Goal: Task Accomplishment & Management: Complete application form

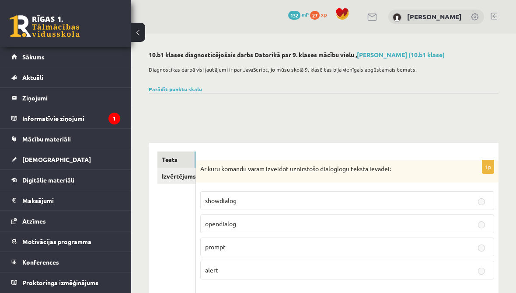
click at [429, 57] on link "[PERSON_NAME] (10.b1 klase)" at bounding box center [401, 55] width 88 height 8
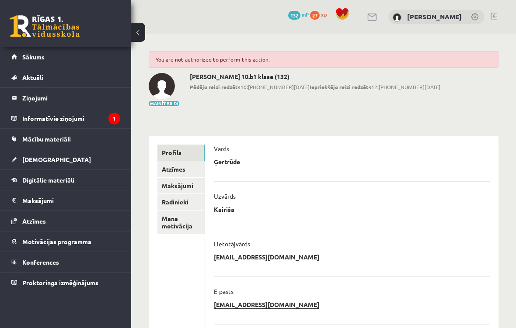
click at [281, 77] on h2 "Ģertrūde Kairiša 10.b1 klase (132)" at bounding box center [315, 76] width 250 height 7
click at [251, 77] on h2 "Ģertrūde Kairiša 10.b1 klase (132)" at bounding box center [315, 76] width 250 height 7
click at [236, 92] on div "Ģertrūde Kairiša 10.b1 klase (132) Pēdējo reizi redzēts 10:43 03.09.25 Iepriekš…" at bounding box center [315, 90] width 250 height 34
click at [232, 77] on h2 "Ģertrūde Kairiša 10.b1 klase (132)" at bounding box center [315, 76] width 250 height 7
click at [232, 93] on div "Ģertrūde Kairiša 10.b1 klase (132) Pēdējo reizi redzēts 10:43 03.09.25 Iepriekš…" at bounding box center [315, 90] width 250 height 34
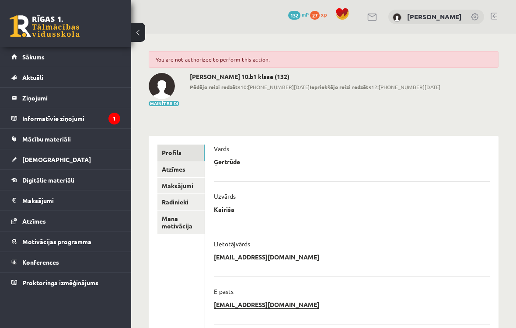
click at [247, 83] on span "Pēdējo reizi redzēts 10:43 03.09.25 Iepriekšējo reizi redzēts 12:22 02.09.25" at bounding box center [315, 87] width 250 height 8
click at [230, 94] on div "Ģertrūde Kairiša 10.b1 klase (132) Pēdējo reizi redzēts 10:43 03.09.25 Iepriekš…" at bounding box center [315, 90] width 250 height 34
click at [207, 119] on div "**********" at bounding box center [323, 291] width 385 height 515
click at [191, 149] on link "Profils" at bounding box center [180, 153] width 47 height 16
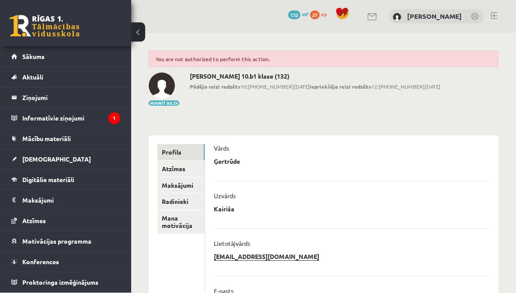
scroll to position [26, 0]
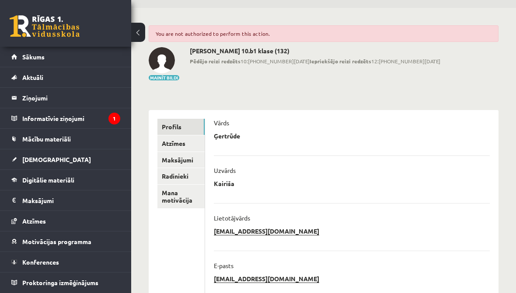
click at [76, 123] on legend "Informatīvie ziņojumi 1" at bounding box center [71, 118] width 98 height 20
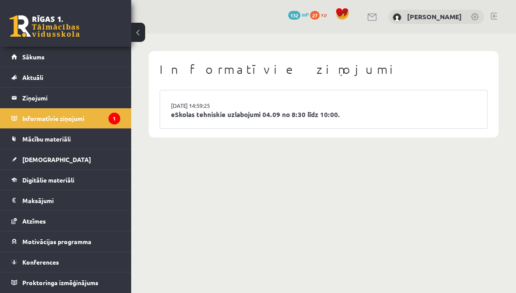
click at [264, 116] on link "eSkolas tehniskie uzlabojumi 04.09 no 8:30 līdz 10:00." at bounding box center [323, 115] width 305 height 10
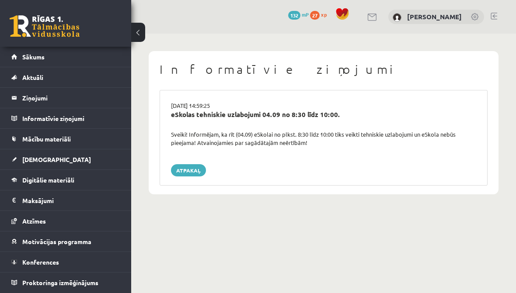
click at [55, 161] on link "[DEMOGRAPHIC_DATA]" at bounding box center [65, 159] width 109 height 20
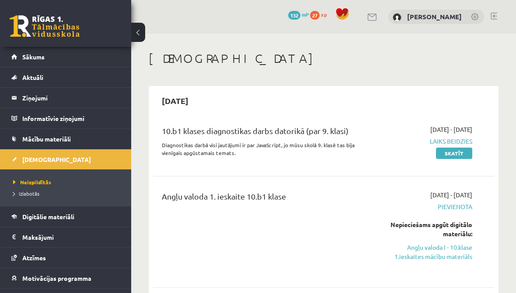
click at [457, 153] on link "Skatīt" at bounding box center [454, 153] width 36 height 11
click at [81, 278] on span "Motivācijas programma" at bounding box center [56, 278] width 69 height 8
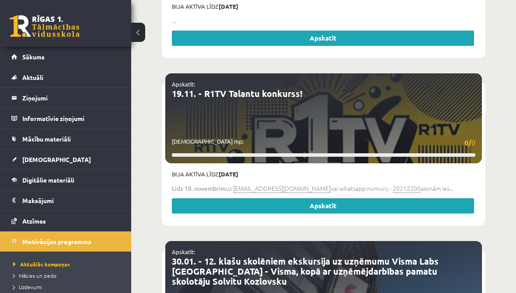
scroll to position [1217, 0]
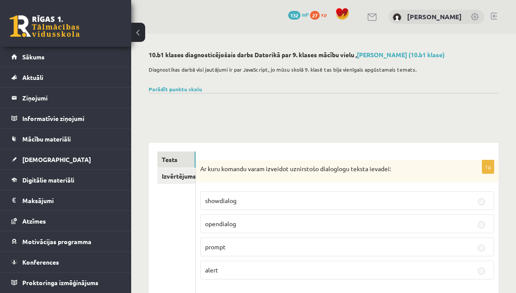
click at [181, 182] on link "Izvērtējums!" at bounding box center [176, 176] width 38 height 16
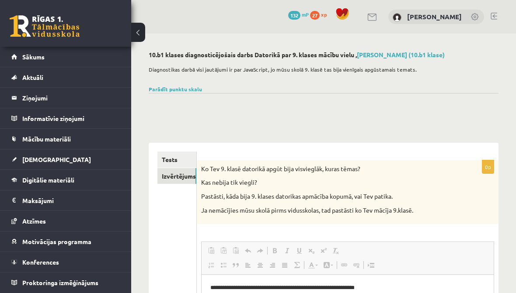
click at [181, 90] on link "Parādīt punktu skalu" at bounding box center [175, 89] width 53 height 7
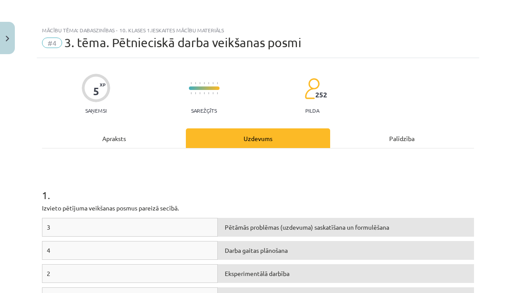
scroll to position [87, 0]
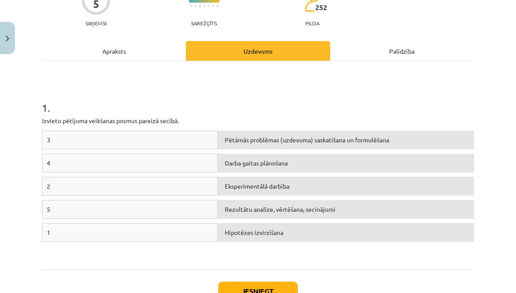
click at [287, 142] on div "Pētāmās problēmas (uzdevuma) saskatīšana un formulēšana" at bounding box center [346, 140] width 256 height 19
click at [286, 142] on div "Pētāmās problēmas (uzdevuma) saskatīšana un formulēšana" at bounding box center [346, 140] width 256 height 19
click at [200, 141] on div "3" at bounding box center [130, 140] width 176 height 19
click at [200, 140] on div "3" at bounding box center [130, 140] width 176 height 19
click at [288, 106] on h1 "1 ." at bounding box center [258, 100] width 432 height 27
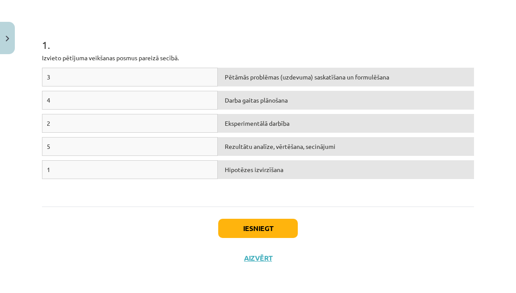
scroll to position [150, 0]
click at [163, 204] on div "1 . Izvieto pētījuma veikšanas posmus [DEMOGRAPHIC_DATA] secībā. 3 Pētāmās prob…" at bounding box center [258, 103] width 432 height 208
click at [302, 173] on div "Hipotēzes izvirzīšana" at bounding box center [346, 170] width 256 height 19
click at [399, 79] on div "Pētāmās problēmas (uzdevuma) saskatīšana un formulēšana" at bounding box center [346, 77] width 256 height 19
click at [351, 78] on div "Pētāmās problēmas (uzdevuma) saskatīšana un formulēšana" at bounding box center [346, 77] width 256 height 19
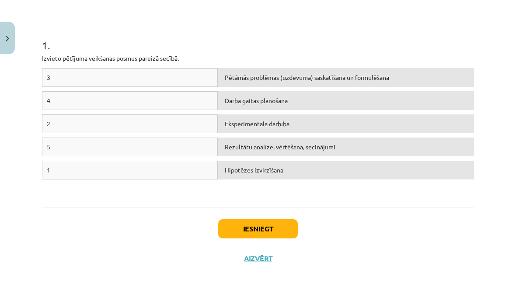
click at [319, 101] on div "Darba gaitas plānošana" at bounding box center [346, 100] width 256 height 19
click at [302, 135] on div "2 Eksperimentālā darbība" at bounding box center [258, 125] width 432 height 23
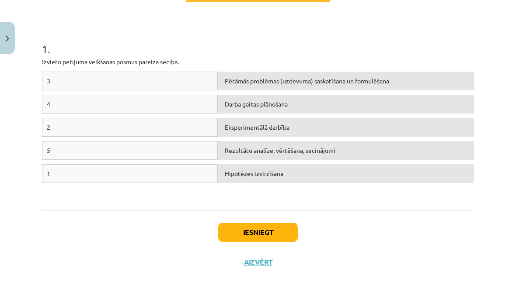
scroll to position [146, 0]
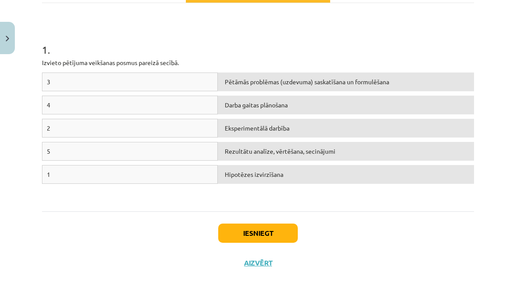
click at [118, 107] on div "4" at bounding box center [130, 105] width 176 height 19
click at [108, 128] on div "2" at bounding box center [130, 128] width 176 height 19
click at [104, 200] on div "3 Pētāmās problēmas (uzdevuma) saskatīšana un formulēšana 4 Darba gaitas plānoš…" at bounding box center [258, 138] width 432 height 131
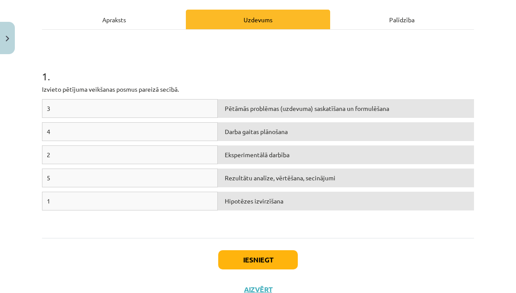
scroll to position [119, 0]
click at [156, 230] on div "3 Pētāmās problēmas (uzdevuma) saskatīšana un formulēšana 4 Darba gaitas plānoš…" at bounding box center [258, 164] width 432 height 131
click at [160, 224] on div "3 Pētāmās problēmas (uzdevuma) saskatīšana un formulēšana 4 Darba gaitas plānoš…" at bounding box center [258, 164] width 432 height 131
click at [180, 200] on div "1" at bounding box center [130, 201] width 176 height 19
click at [201, 202] on div "1" at bounding box center [130, 201] width 176 height 19
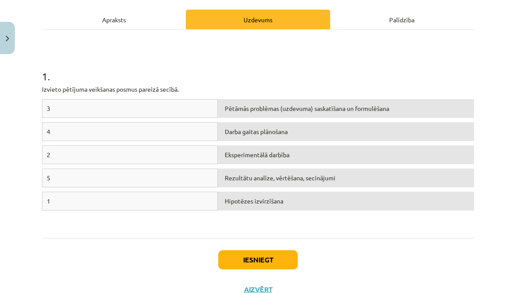
click at [388, 107] on div "Pētāmās problēmas (uzdevuma) saskatīšana un formulēšana" at bounding box center [346, 108] width 256 height 19
click at [425, 106] on div "Pētāmās problēmas (uzdevuma) saskatīšana un formulēšana" at bounding box center [346, 108] width 256 height 19
click at [429, 107] on div "Pētāmās problēmas (uzdevuma) saskatīšana un formulēšana" at bounding box center [346, 108] width 256 height 19
click at [425, 107] on div "Pētāmās problēmas (uzdevuma) saskatīšana un formulēšana" at bounding box center [346, 108] width 256 height 19
click at [423, 107] on div "Pētāmās problēmas (uzdevuma) saskatīšana un formulēšana" at bounding box center [346, 108] width 256 height 19
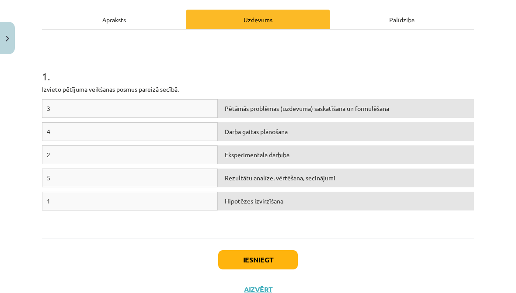
click at [191, 198] on div "1" at bounding box center [130, 201] width 176 height 19
click at [172, 227] on div "3 Pētāmās problēmas (uzdevuma) saskatīšana un formulēšana 4 Darba gaitas plānoš…" at bounding box center [258, 164] width 432 height 131
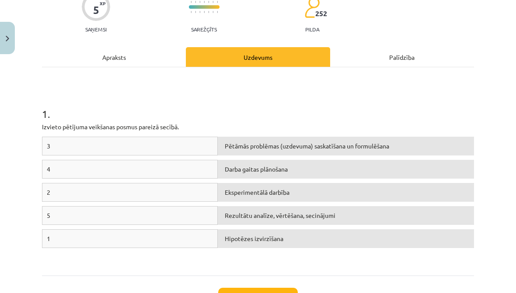
scroll to position [80, 0]
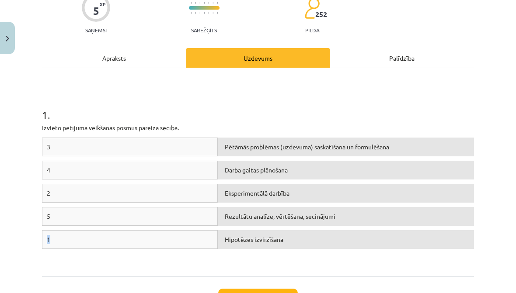
click at [175, 265] on div "3 Pētāmās problēmas (uzdevuma) saskatīšana un formulēšana 4 Darba gaitas plānoš…" at bounding box center [258, 203] width 432 height 131
click at [251, 100] on h1 "1 ." at bounding box center [258, 107] width 432 height 27
click at [375, 60] on div "Palīdzība" at bounding box center [402, 58] width 144 height 20
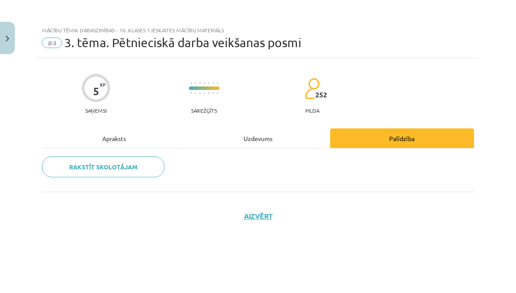
click at [258, 140] on div "Uzdevums" at bounding box center [258, 138] width 144 height 20
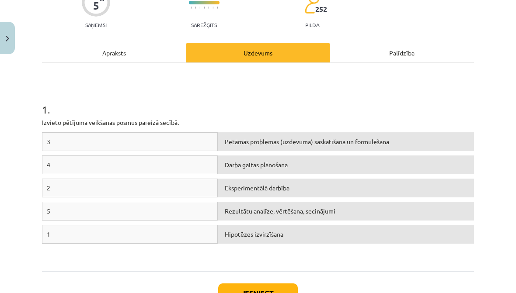
scroll to position [86, 0]
click at [191, 141] on div "3" at bounding box center [130, 141] width 176 height 19
click at [188, 139] on div "3" at bounding box center [130, 141] width 176 height 19
click at [164, 232] on div "1" at bounding box center [130, 234] width 176 height 19
click at [156, 233] on div "1" at bounding box center [130, 234] width 176 height 19
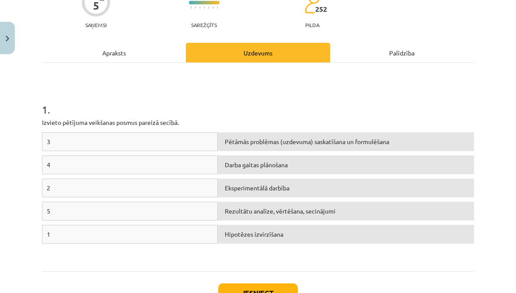
click at [163, 213] on div "5" at bounding box center [130, 211] width 176 height 19
click at [158, 233] on div "1" at bounding box center [130, 234] width 176 height 19
click at [379, 58] on div "Palīdzība" at bounding box center [402, 53] width 144 height 20
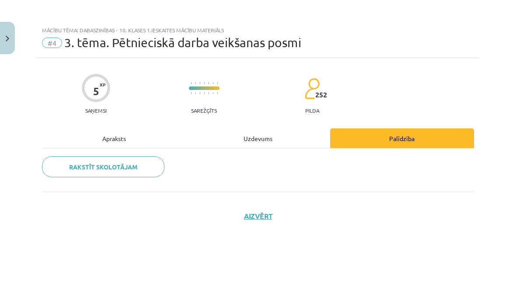
click at [255, 137] on div "Uzdevums" at bounding box center [258, 138] width 144 height 20
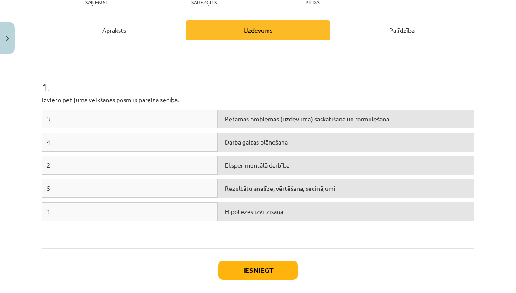
scroll to position [108, 0]
click at [359, 120] on div "Pētāmās problēmas (uzdevuma) saskatīšana un formulēšana" at bounding box center [346, 119] width 256 height 19
click at [148, 212] on div "1" at bounding box center [130, 211] width 176 height 19
click at [153, 210] on div "1" at bounding box center [130, 211] width 176 height 19
click at [264, 117] on div "Pētāmās problēmas (uzdevuma) saskatīšana un formulēšana" at bounding box center [346, 119] width 256 height 19
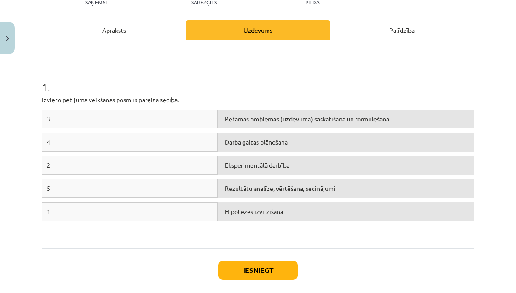
click at [183, 211] on div "1" at bounding box center [130, 211] width 176 height 19
click at [261, 112] on div "Pētāmās problēmas (uzdevuma) saskatīšana un formulēšana" at bounding box center [346, 119] width 256 height 19
click at [199, 208] on div "1" at bounding box center [130, 211] width 176 height 19
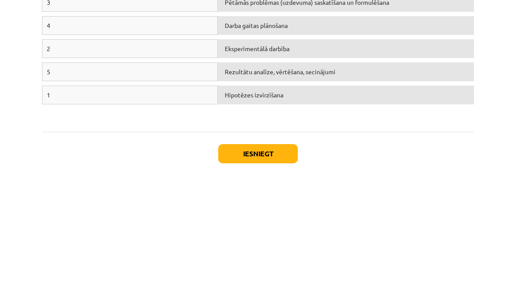
scroll to position [103, 0]
click at [333, 208] on div "Hipotēzes izvirzīšana" at bounding box center [346, 217] width 256 height 19
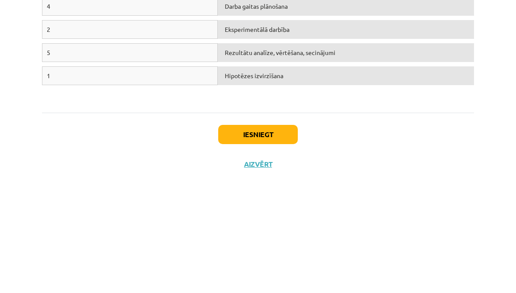
scroll to position [122, 0]
click at [277, 166] on div "5 Rezultātu analīze, vērtēšana, secinājumi" at bounding box center [258, 177] width 432 height 23
click at [199, 108] on div "1 . Izvieto pētījuma veikšanas posmus [DEMOGRAPHIC_DATA] secībā. 3 Pētāmās prob…" at bounding box center [258, 131] width 432 height 208
click at [256, 105] on div "1 . Izvieto pētījuma veikšanas posmus [DEMOGRAPHIC_DATA] secībā. 3 Pētāmās prob…" at bounding box center [258, 131] width 432 height 208
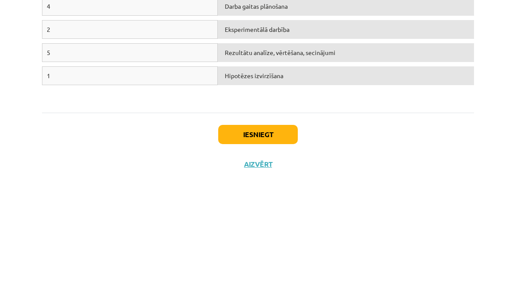
click at [114, 189] on div "0 Dāvanas 132 mP 27 xp [PERSON_NAME] Sākums Aktuāli Kā mācīties eSKOLĀ Kontakti…" at bounding box center [258, 246] width 516 height 895
click at [118, 200] on div "0 Dāvanas 132 mP 27 xp [PERSON_NAME] Sākums Aktuāli Kā mācīties eSKOLĀ Kontakti…" at bounding box center [258, 246] width 516 height 895
click at [109, 202] on div "0 Dāvanas 132 mP 27 xp [PERSON_NAME] Sākums Aktuāli Kā mācīties eSKOLĀ Kontakti…" at bounding box center [258, 246] width 516 height 895
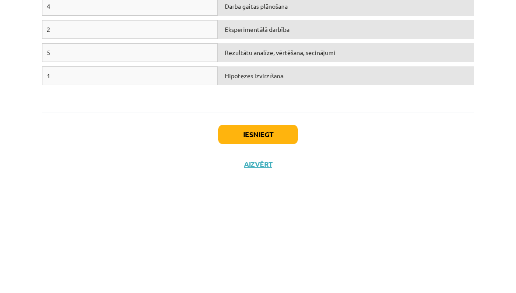
click at [234, 112] on div "1 . Izvieto pētījuma veikšanas posmus [DEMOGRAPHIC_DATA] secībā. 3 Pētāmās prob…" at bounding box center [258, 131] width 432 height 208
click at [231, 107] on div "1 . Izvieto pētījuma veikšanas posmus [DEMOGRAPHIC_DATA] secībā. 3 Pētāmās prob…" at bounding box center [258, 131] width 432 height 208
click at [242, 98] on div "3 Pētāmās problēmas (uzdevuma) saskatīšana un formulēšana 4 Darba gaitas plānoš…" at bounding box center [258, 161] width 432 height 131
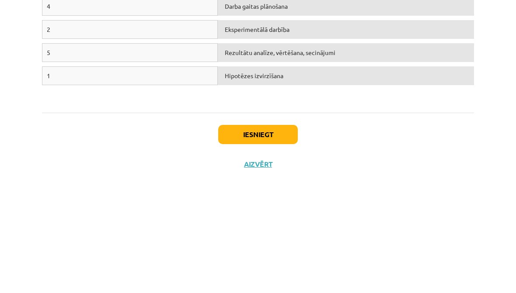
click at [236, 101] on div "3 Pētāmās problēmas (uzdevuma) saskatīšana un formulēšana 4 Darba gaitas plānoš…" at bounding box center [258, 161] width 432 height 131
click at [234, 97] on div "3 Pētāmās problēmas (uzdevuma) saskatīšana un formulēšana 4 Darba gaitas plānoš…" at bounding box center [258, 161] width 432 height 131
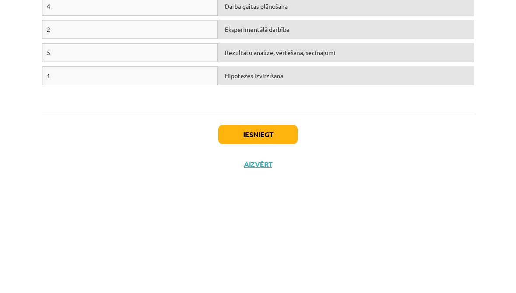
click at [223, 108] on div "1 . Izvieto pētījuma veikšanas posmus [DEMOGRAPHIC_DATA] secībā. 3 Pētāmās prob…" at bounding box center [258, 131] width 432 height 208
click at [215, 235] on div "Iesniegt Aizvērt" at bounding box center [258, 265] width 432 height 61
